Goal: Information Seeking & Learning: Learn about a topic

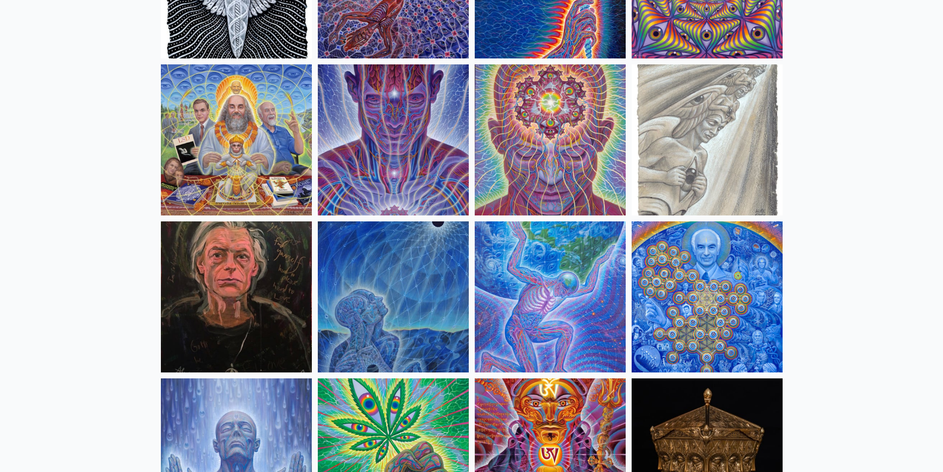
scroll to position [1139, 0]
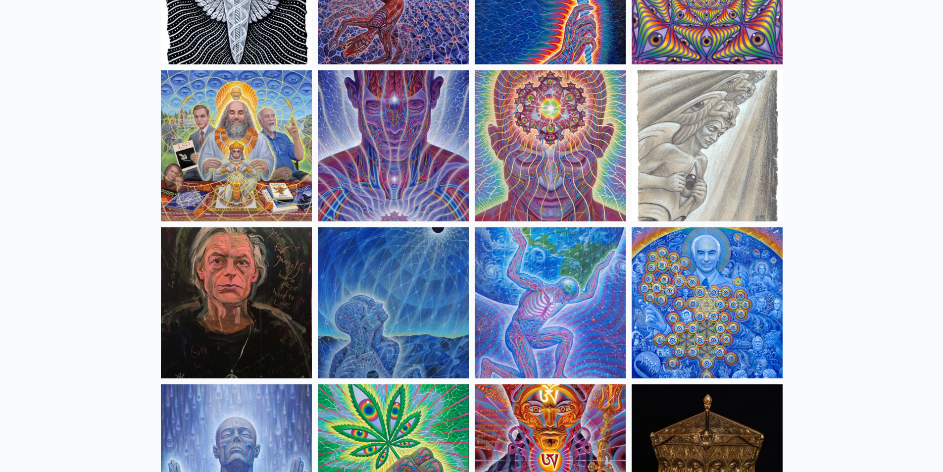
click at [582, 145] on img at bounding box center [550, 145] width 151 height 151
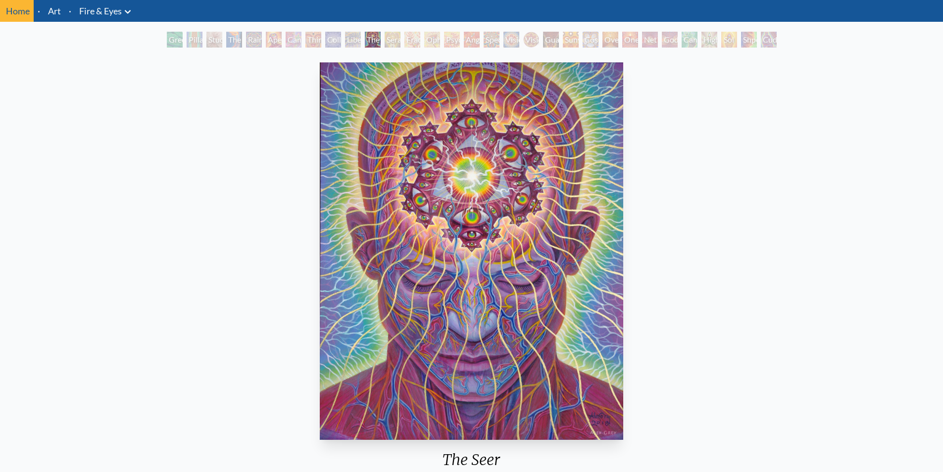
scroll to position [50, 0]
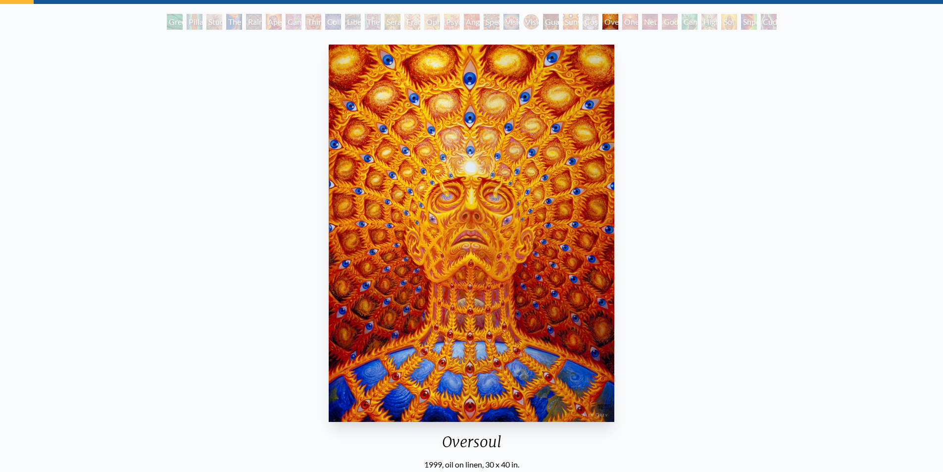
click at [10, 19] on div "Green Hand Pillar of Awareness Study for the Great Turn The Torch Rainbow Eye R…" at bounding box center [471, 23] width 943 height 19
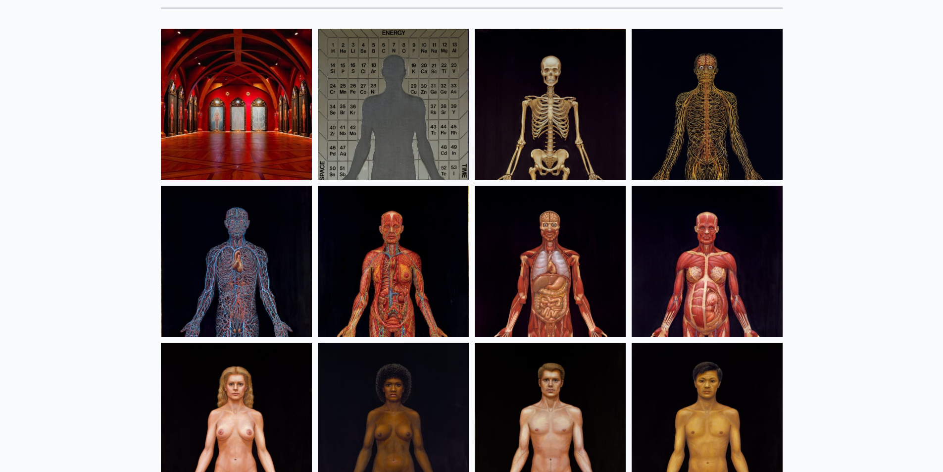
scroll to position [67, 0]
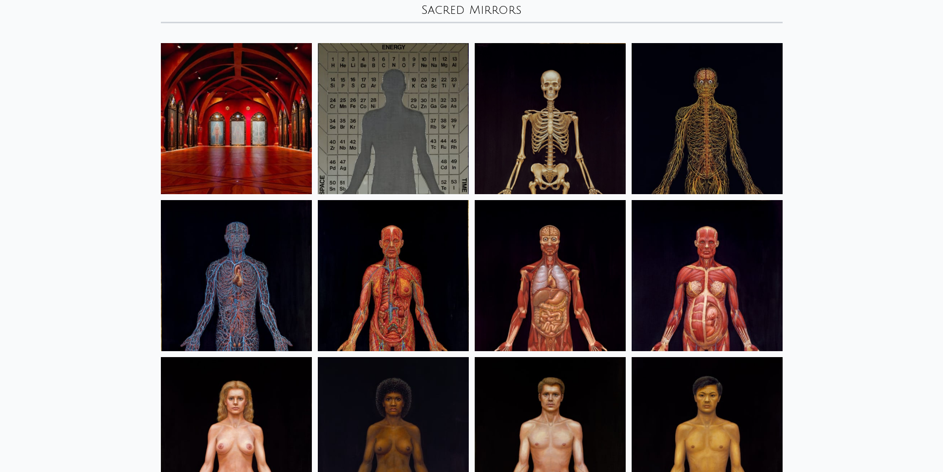
click at [249, 267] on img at bounding box center [236, 275] width 151 height 151
click at [407, 100] on img at bounding box center [393, 118] width 151 height 151
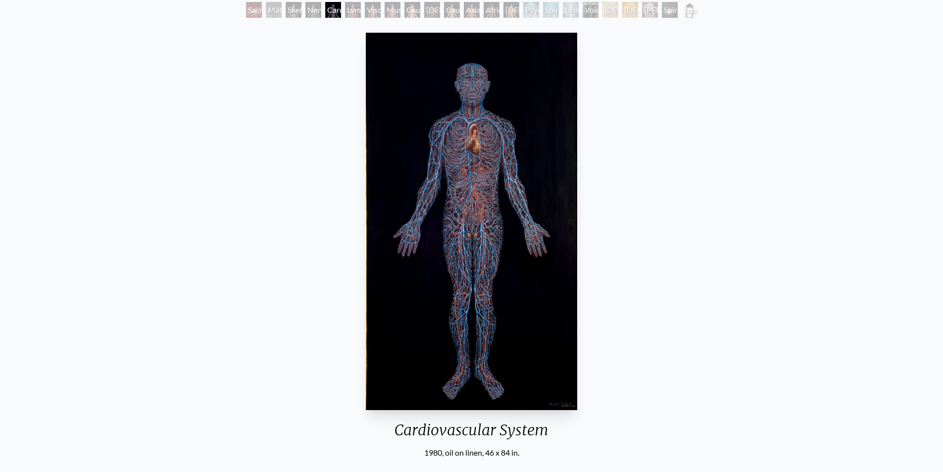
scroll to position [50, 0]
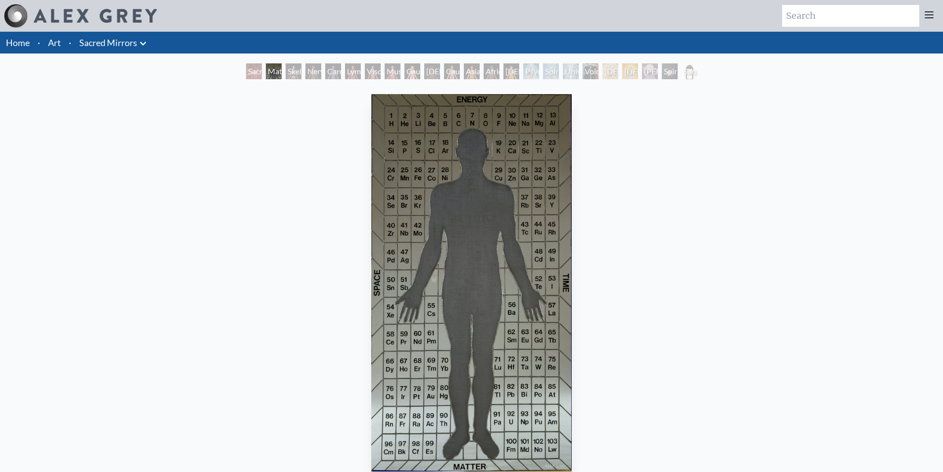
click at [249, 75] on div "Sacred Mirrors Room, [GEOGRAPHIC_DATA]" at bounding box center [254, 71] width 16 height 16
